Goal: Information Seeking & Learning: Learn about a topic

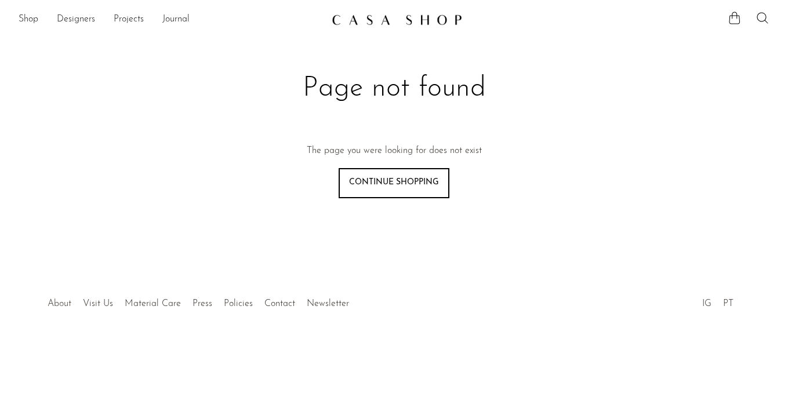
click at [64, 304] on link "About" at bounding box center [60, 303] width 24 height 9
